Goal: Information Seeking & Learning: Learn about a topic

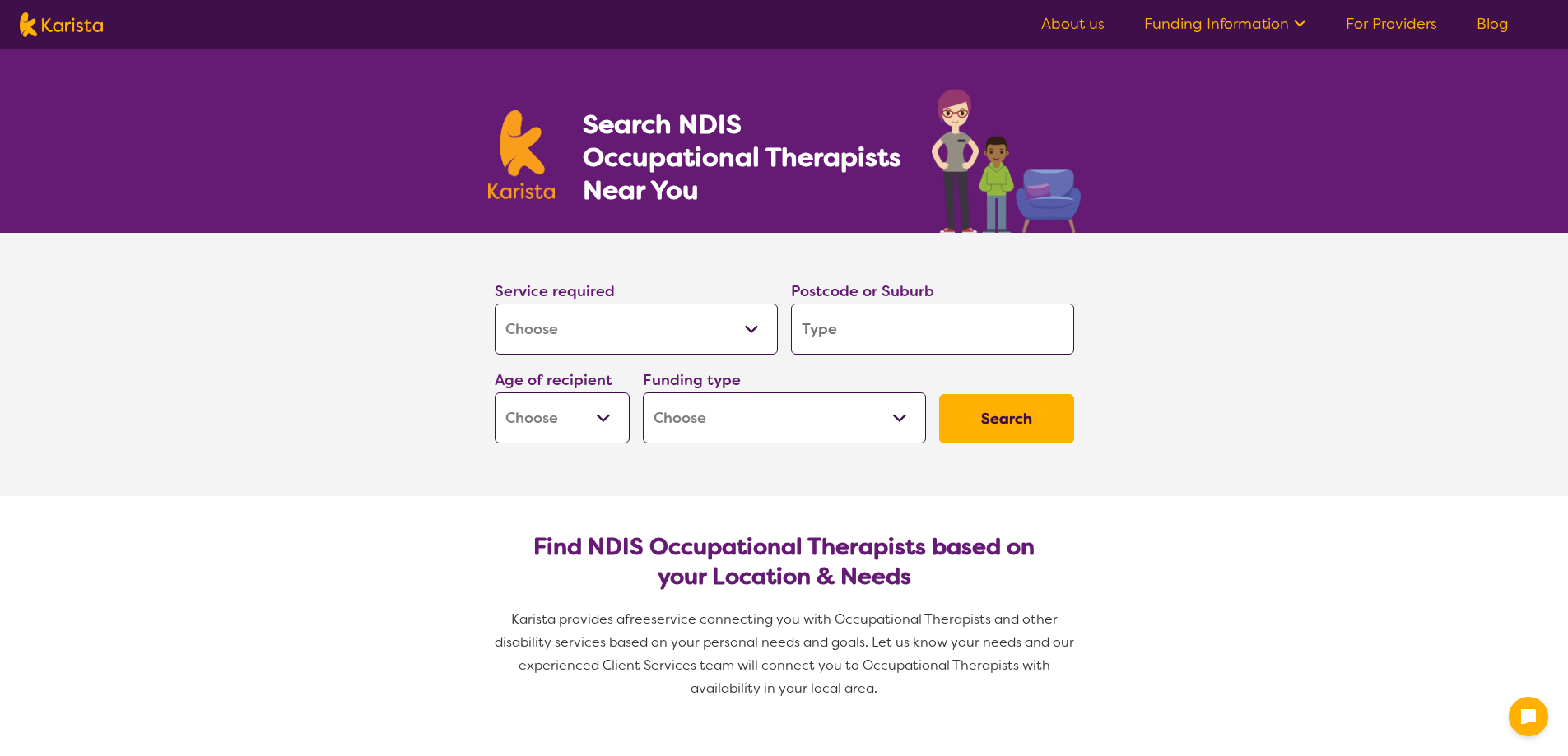
select select "[MEDICAL_DATA]"
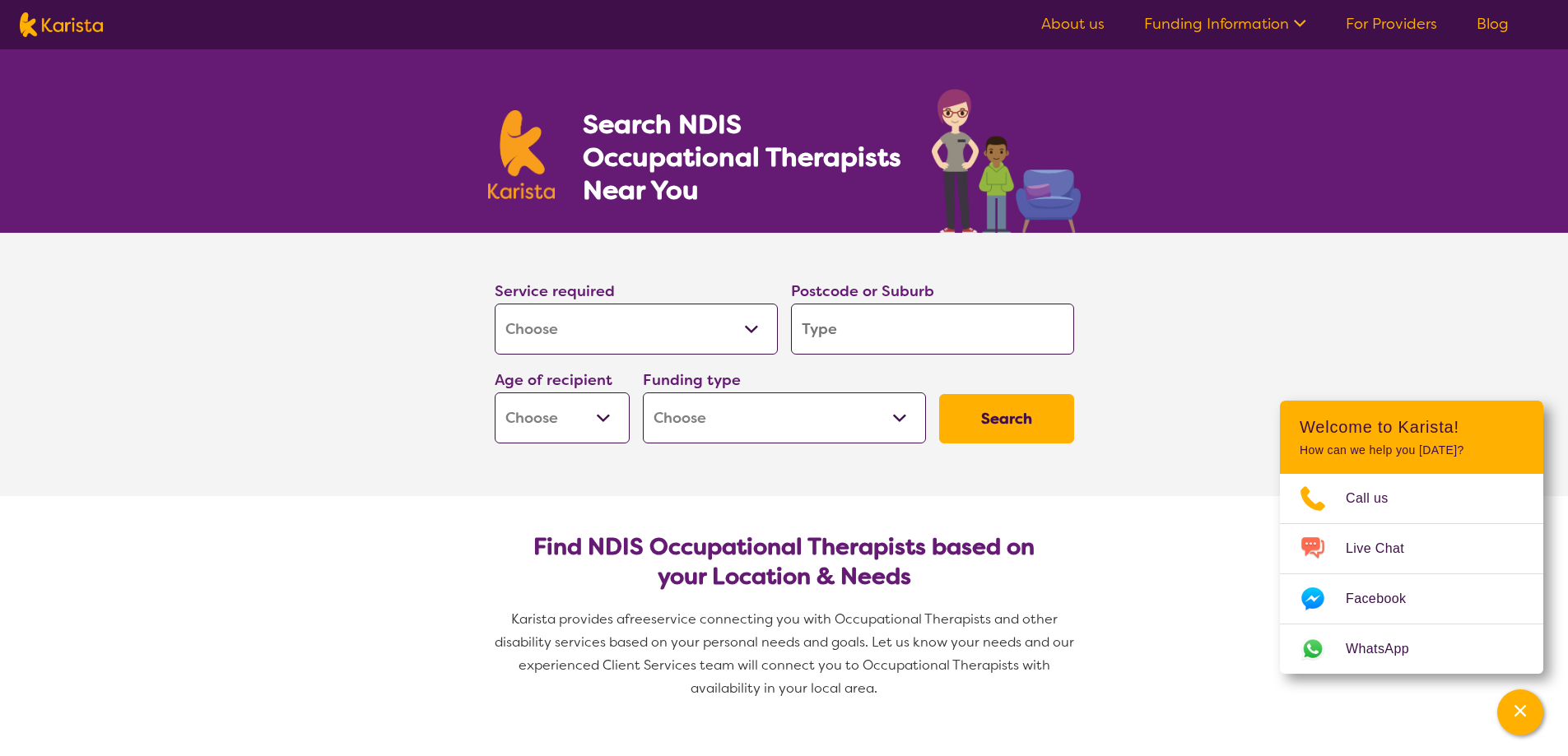
click at [897, 314] on input "search" at bounding box center [933, 329] width 283 height 51
type input "4"
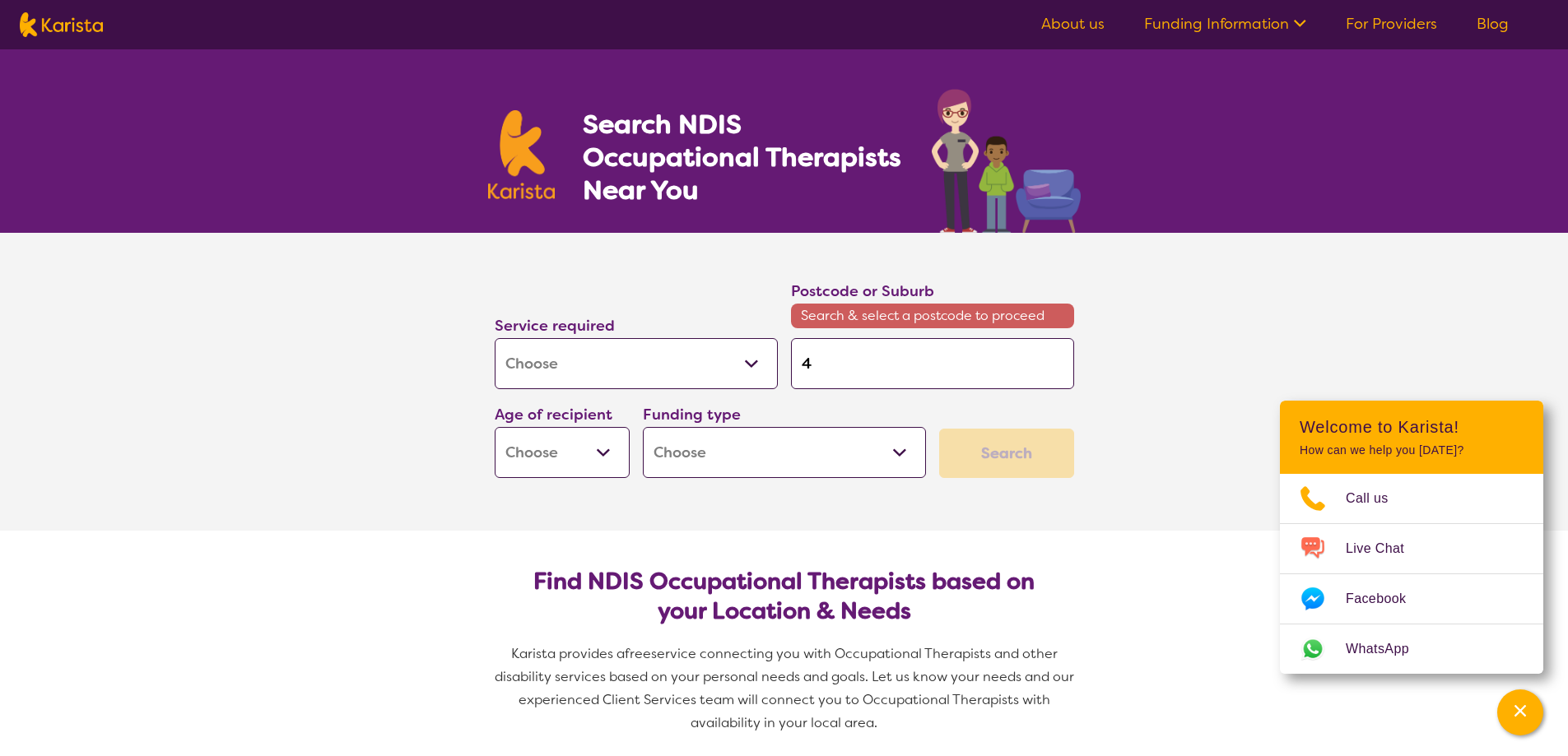
type input "43"
type input "435"
type input "4350"
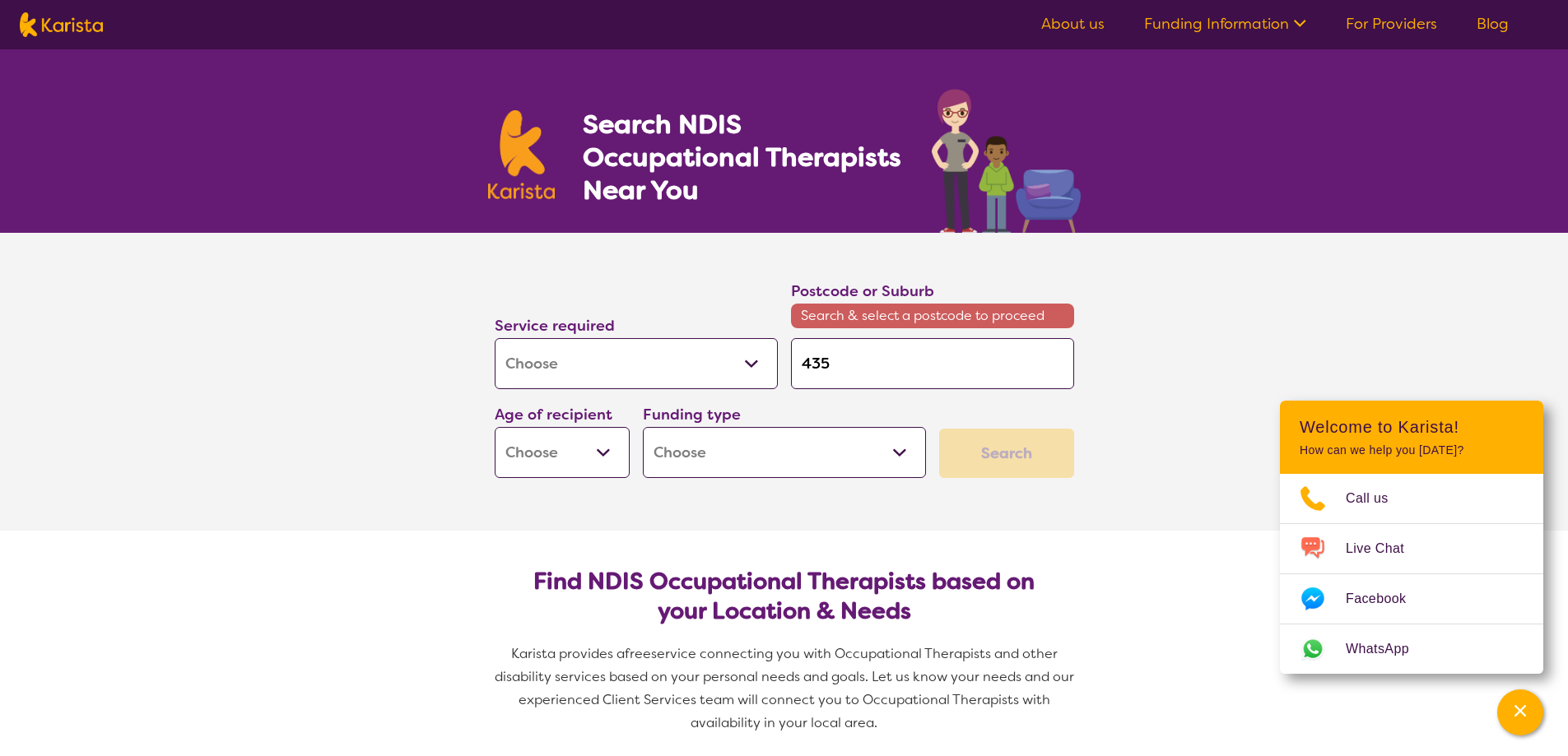
type input "4350"
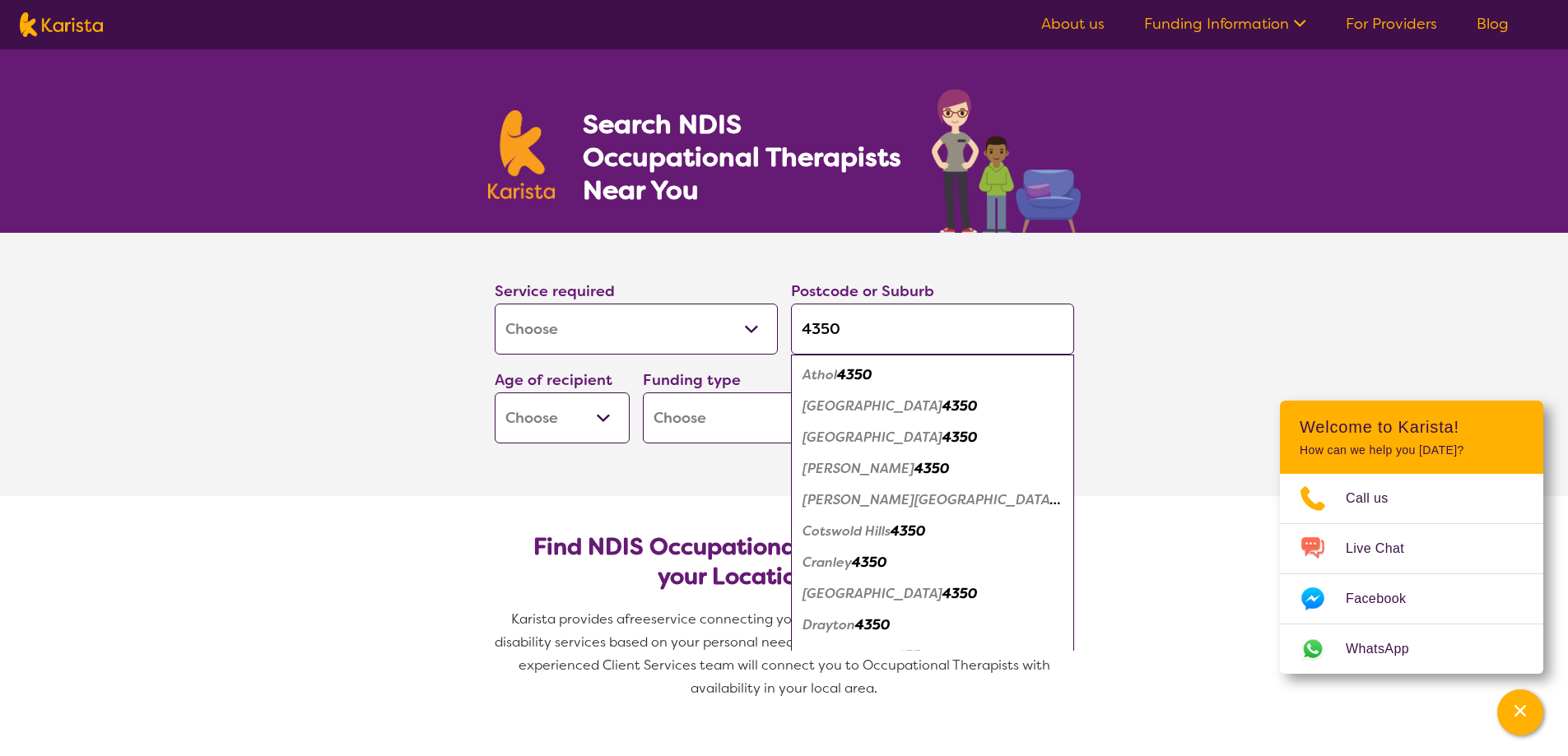
type input "4350"
click at [594, 483] on section "Service required Allied Health Assistant Assessment ([MEDICAL_DATA] or [MEDICAL…" at bounding box center [784, 364] width 658 height 263
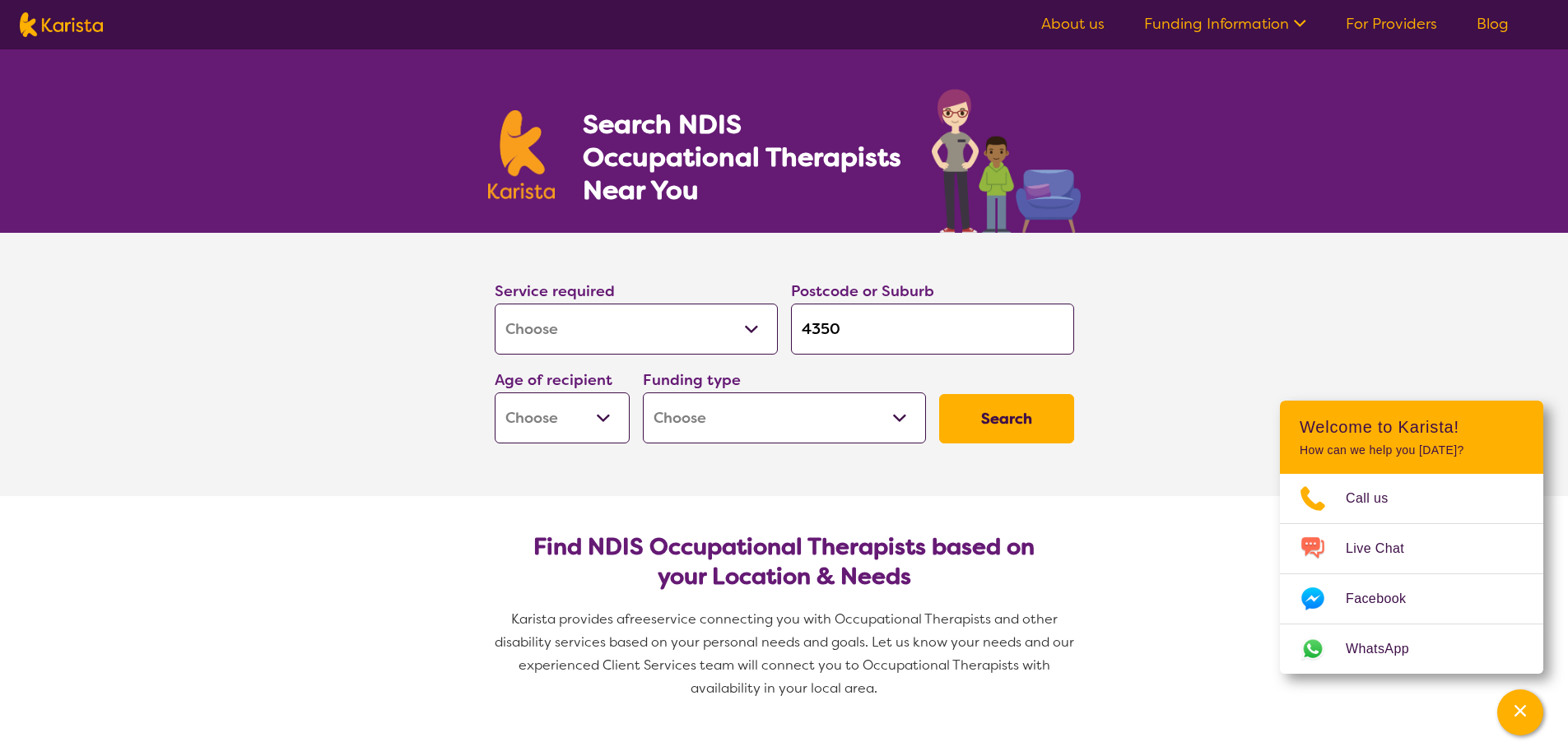
click at [599, 415] on select "Early Childhood - 0 to 9 Child - 10 to 11 Adolescent - 12 to 17 Adult - 18 to 6…" at bounding box center [562, 418] width 135 height 51
select select "AG"
click at [495, 392] on select "Early Childhood - 0 to 9 Child - 10 to 11 Adolescent - 12 to 17 Adult - 18 to 6…" at bounding box center [562, 418] width 135 height 51
select select "AG"
click at [902, 417] on select "Home Care Package (HCP) National Disability Insurance Scheme (NDIS) I don't know" at bounding box center [784, 418] width 283 height 51
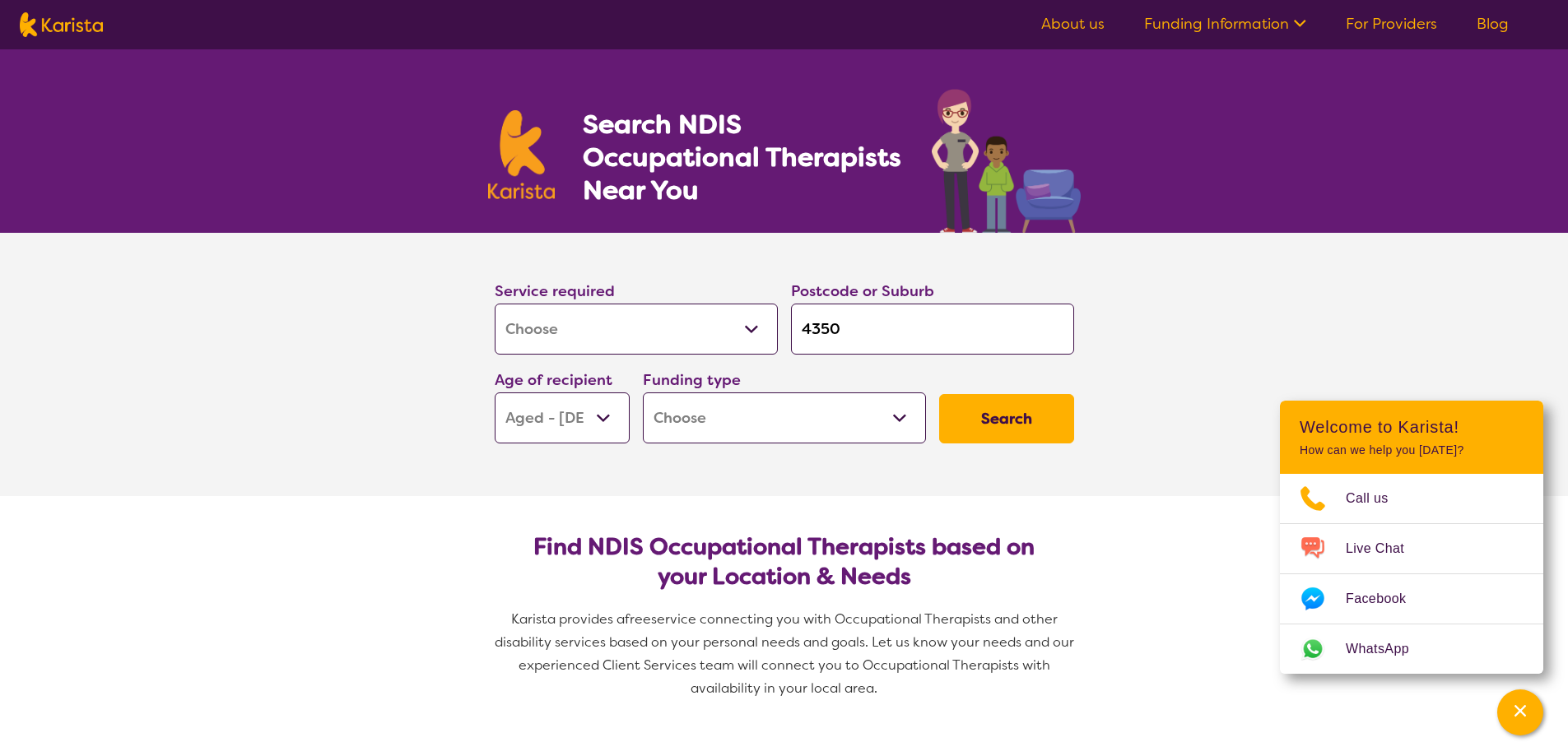
select select "HCP"
click at [643, 392] on select "Home Care Package (HCP) National Disability Insurance Scheme (NDIS) I don't know" at bounding box center [784, 418] width 283 height 51
select select "HCP"
click at [1006, 419] on button "Search" at bounding box center [1006, 419] width 135 height 49
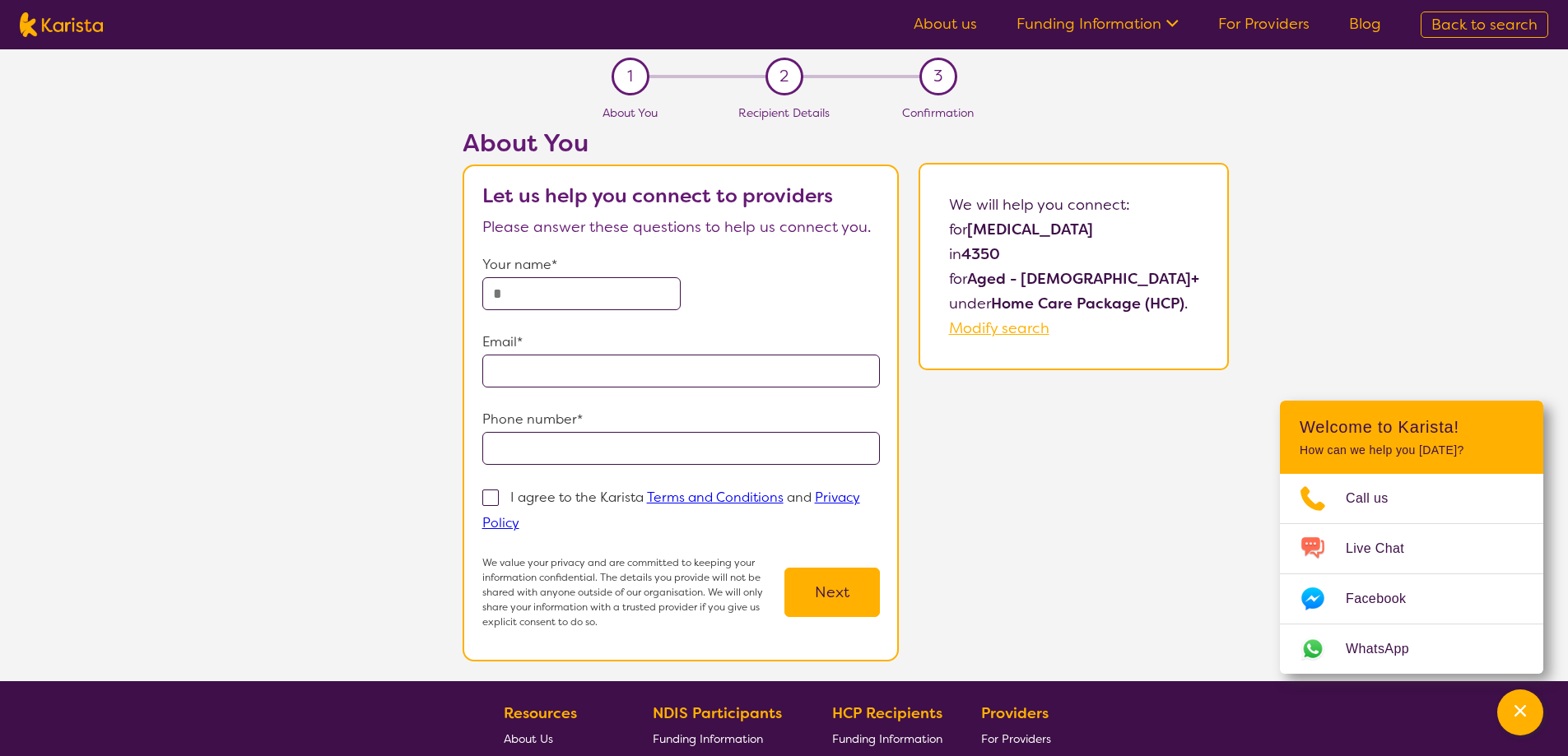
select select "[MEDICAL_DATA]"
select select "AG"
select select "HCP"
select select "[MEDICAL_DATA]"
select select "AG"
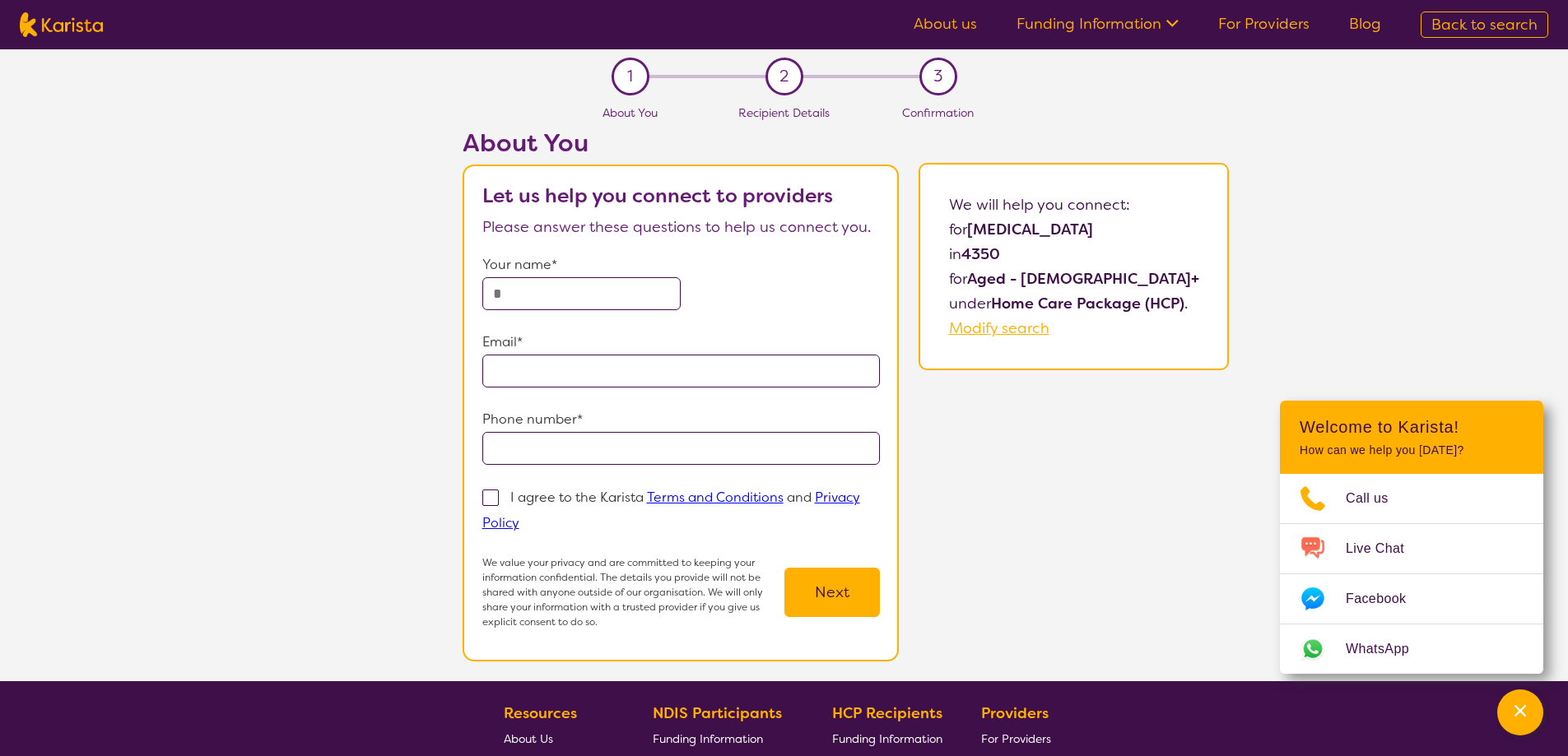
select select "HCP"
